Goal: Task Accomplishment & Management: Manage account settings

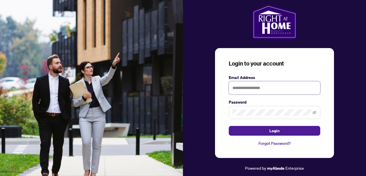
click at [267, 90] on input "text" at bounding box center [275, 87] width 92 height 13
type input "**********"
click at [219, 112] on div "**********" at bounding box center [274, 103] width 119 height 110
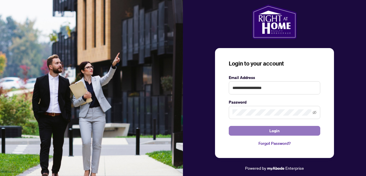
click at [240, 128] on button "Login" at bounding box center [275, 131] width 92 height 10
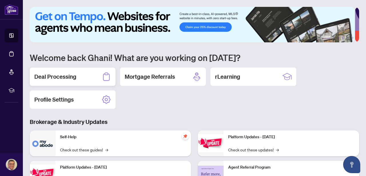
click at [78, 78] on div "Deal Processing" at bounding box center [73, 77] width 86 height 18
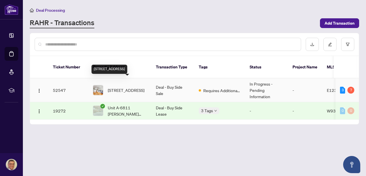
click at [112, 87] on span "[STREET_ADDRESS]" at bounding box center [126, 90] width 37 height 6
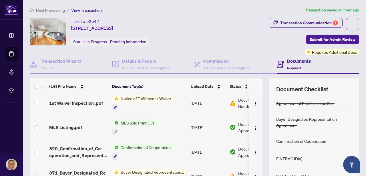
scroll to position [243, 0]
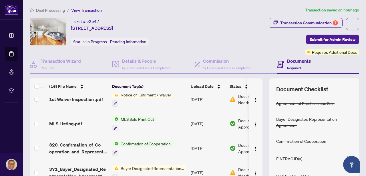
click at [150, 165] on span "Buyer Designated Representation Agreement" at bounding box center [153, 168] width 68 height 6
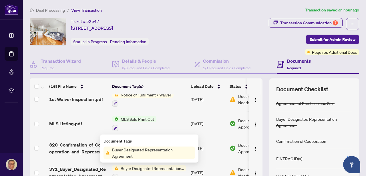
click at [141, 149] on span "Buyer Designated Representation Agreement" at bounding box center [152, 153] width 85 height 13
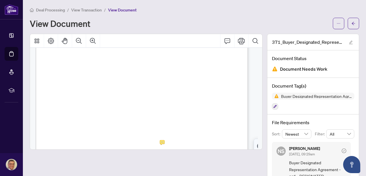
scroll to position [959, 0]
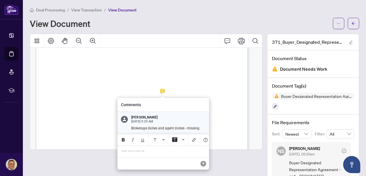
click at [179, 129] on span "Brokerage duties and agent duties - missing." at bounding box center [165, 128] width 69 height 4
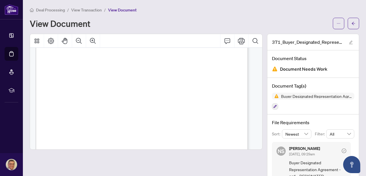
scroll to position [638, 0]
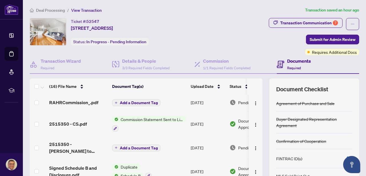
scroll to position [31, 0]
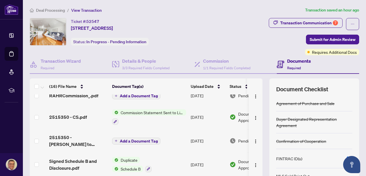
click at [148, 140] on span "Add a Document Tag" at bounding box center [139, 141] width 38 height 4
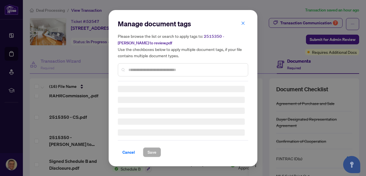
click at [127, 150] on div "Manage document tags Please browse the list or search to apply tags to: 2515350…" at bounding box center [183, 88] width 131 height 138
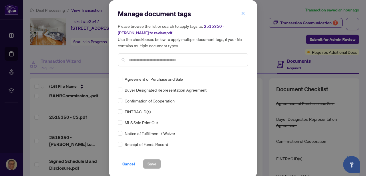
click at [131, 153] on div "Cancel Save" at bounding box center [183, 160] width 131 height 17
click at [125, 165] on span "Cancel" at bounding box center [129, 163] width 13 height 9
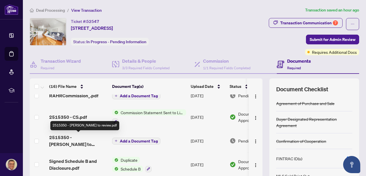
click at [76, 135] on span "2515350 - [PERSON_NAME] to review.pdf" at bounding box center [78, 141] width 58 height 14
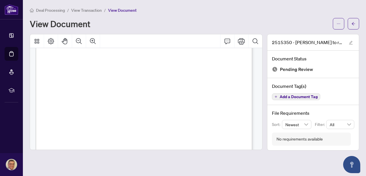
scroll to position [190, 0]
